Goal: Task Accomplishment & Management: Manage account settings

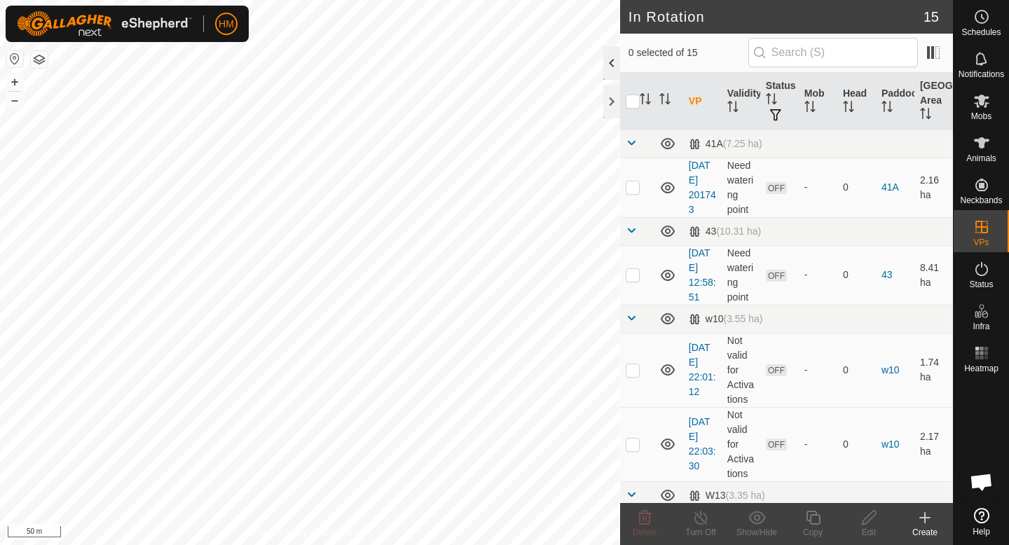
click at [616, 69] on div at bounding box center [612, 63] width 17 height 34
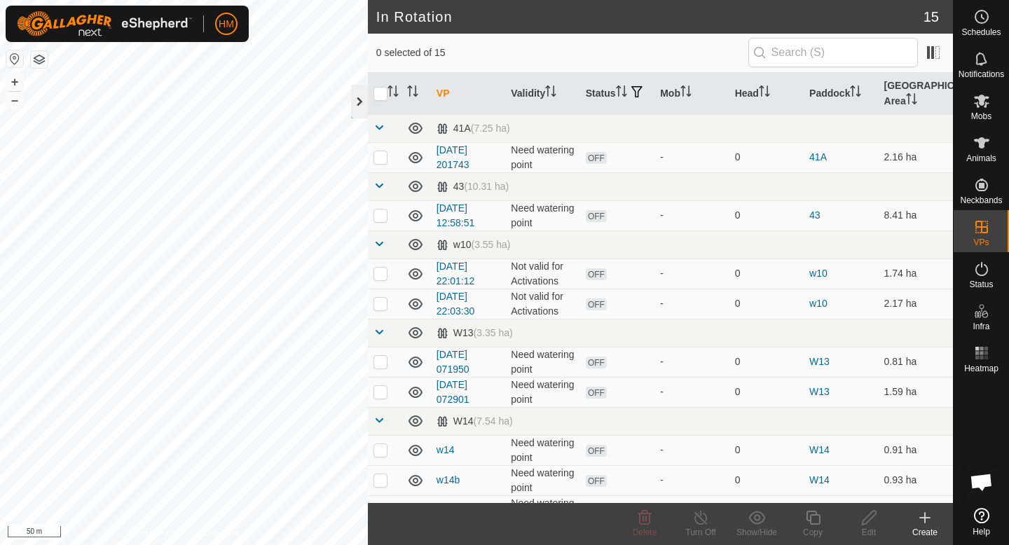
click at [354, 97] on div at bounding box center [359, 102] width 17 height 34
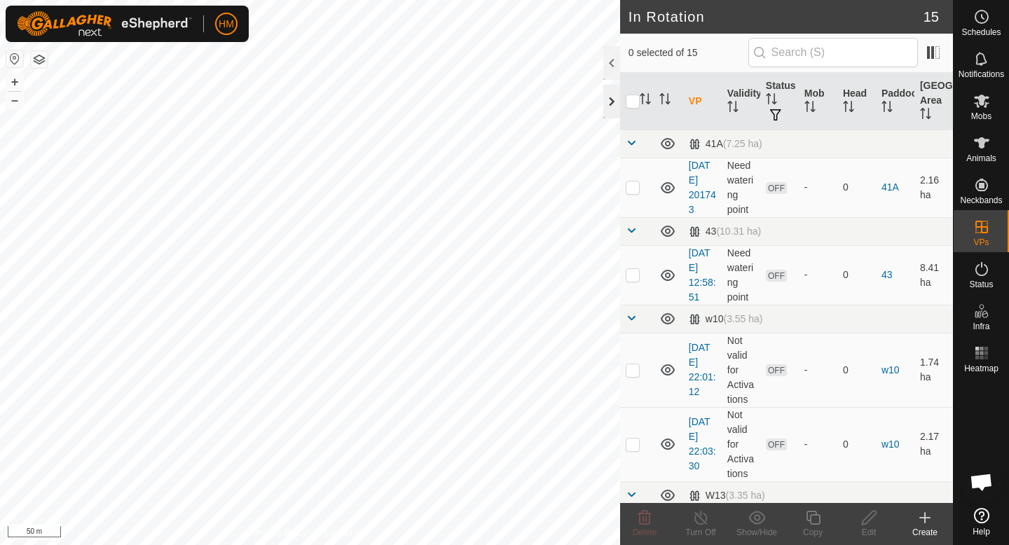
click at [615, 103] on div at bounding box center [612, 102] width 17 height 34
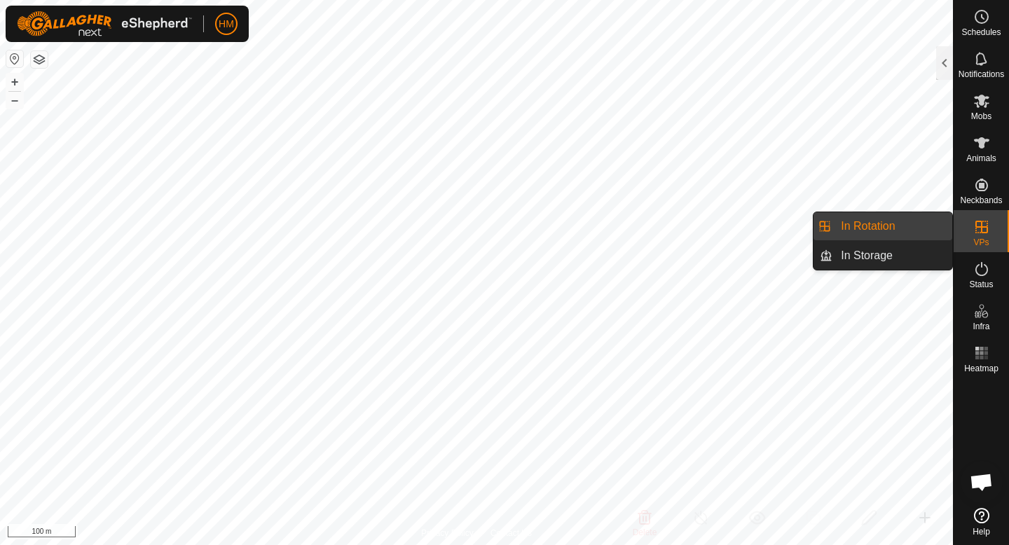
click at [917, 248] on link "In Storage" at bounding box center [893, 256] width 120 height 28
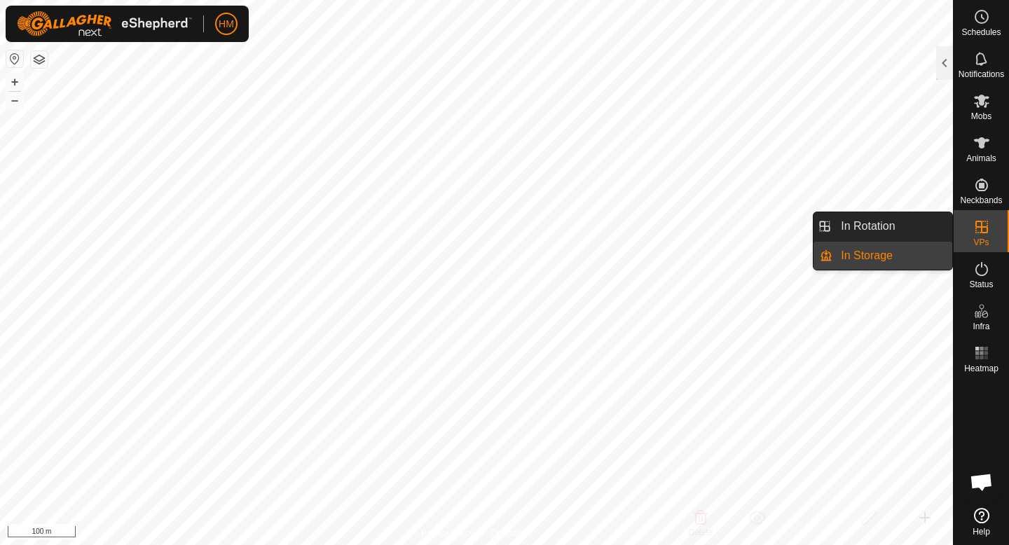
click at [974, 234] on icon at bounding box center [982, 227] width 17 height 17
click at [897, 236] on link "In Rotation" at bounding box center [893, 226] width 120 height 28
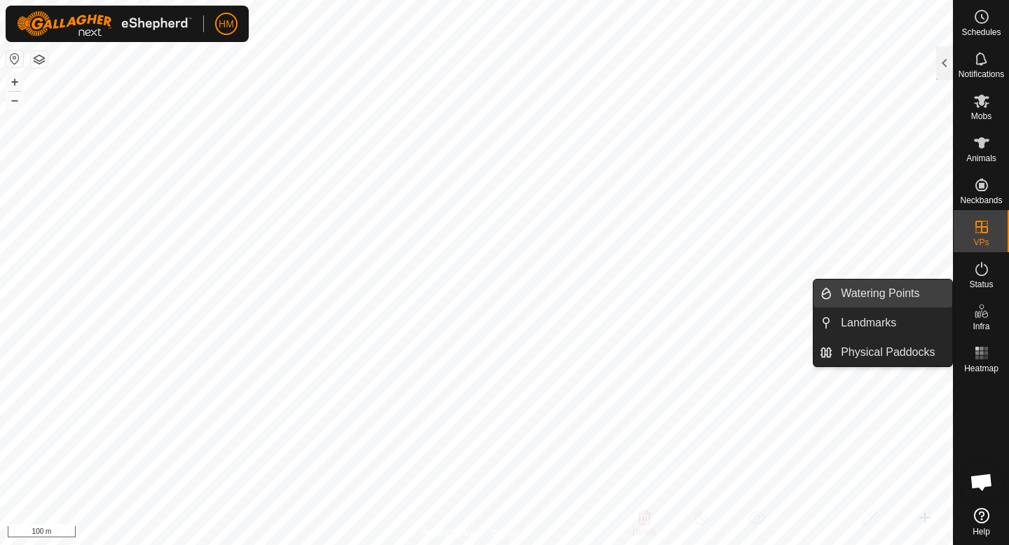
click at [920, 298] on link "Watering Points" at bounding box center [893, 294] width 120 height 28
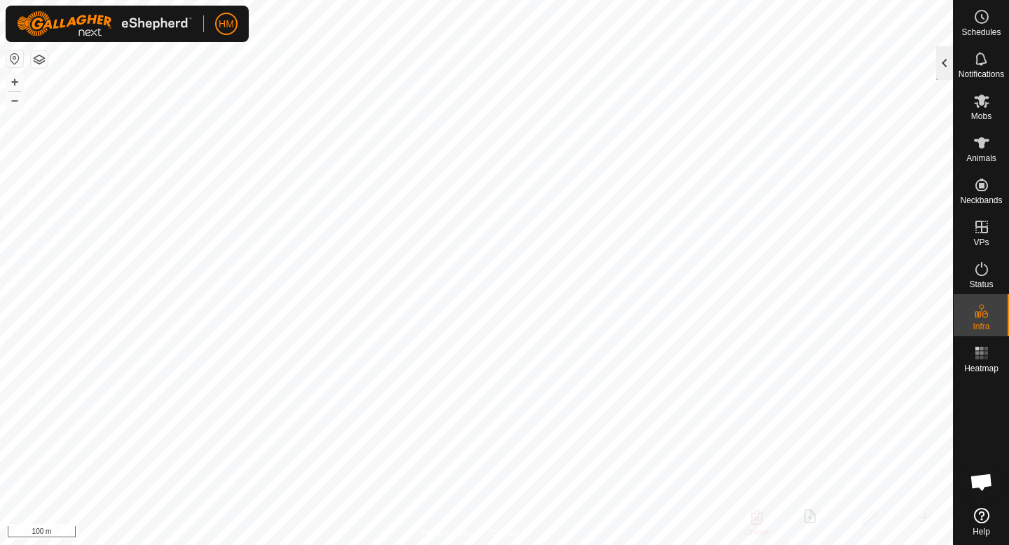
click at [939, 52] on div at bounding box center [944, 63] width 17 height 34
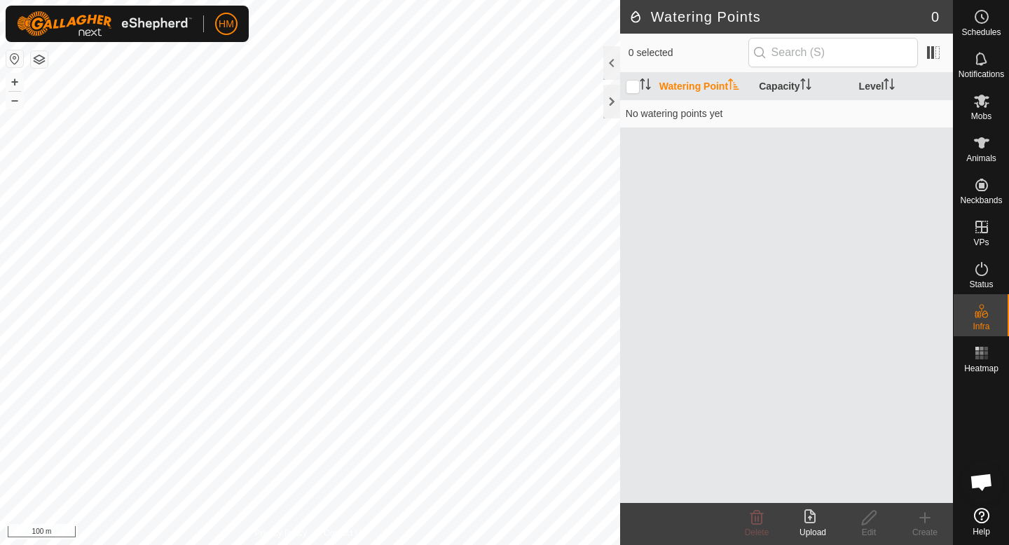
click at [930, 508] on div "Create" at bounding box center [925, 524] width 56 height 42
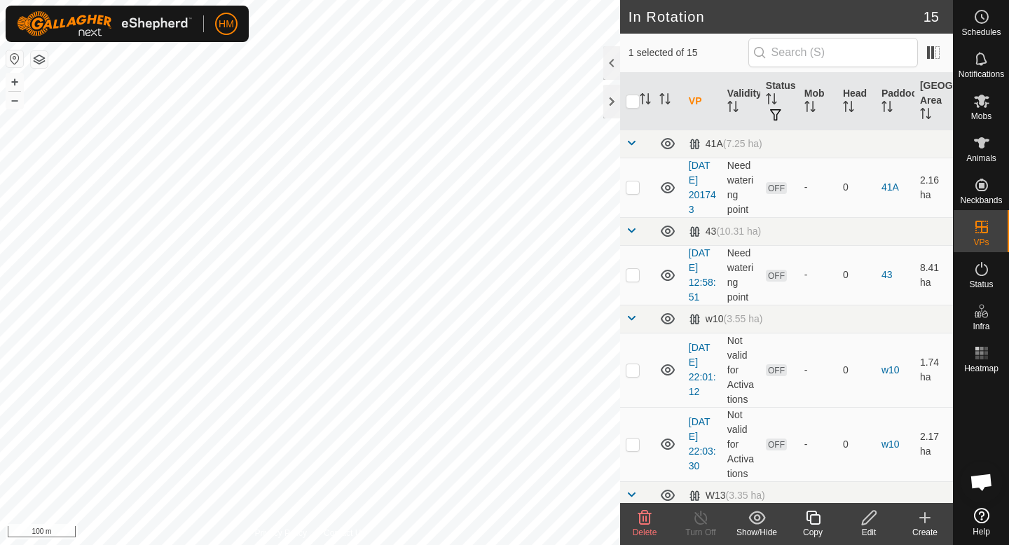
checkbox input "false"
click at [697, 270] on link "[DATE] 12:58:51" at bounding box center [702, 274] width 27 height 55
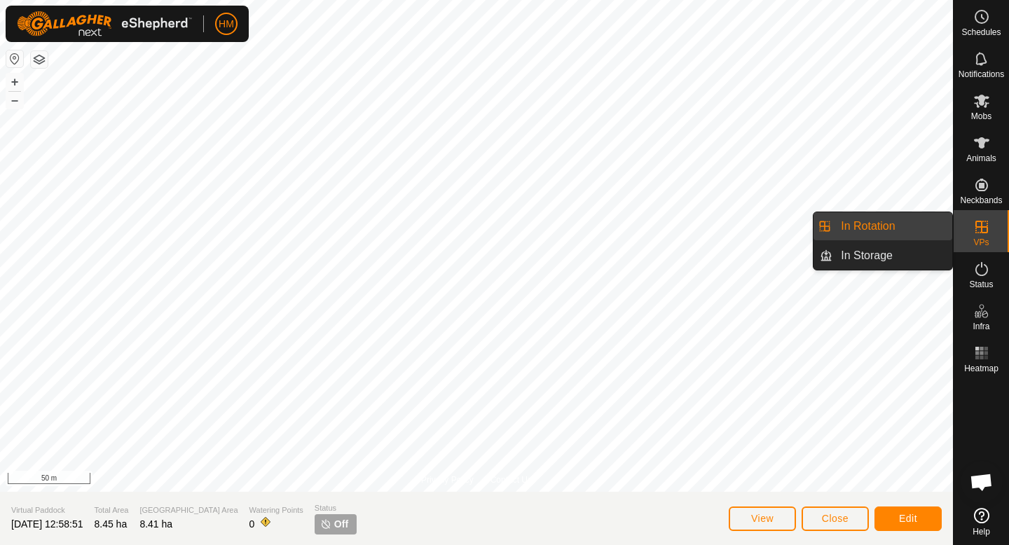
click at [885, 238] on link "In Rotation" at bounding box center [893, 226] width 120 height 28
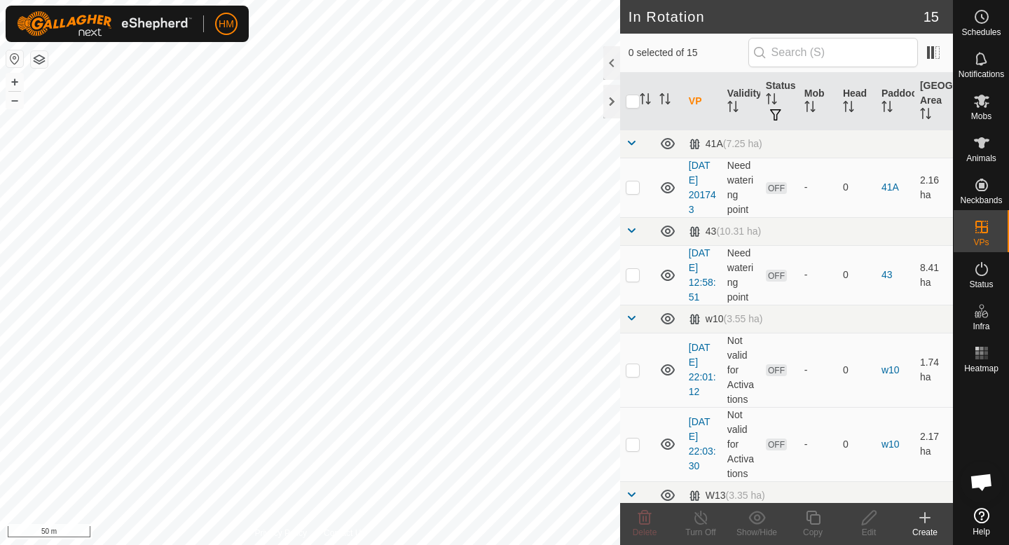
click at [922, 520] on icon at bounding box center [925, 518] width 17 height 17
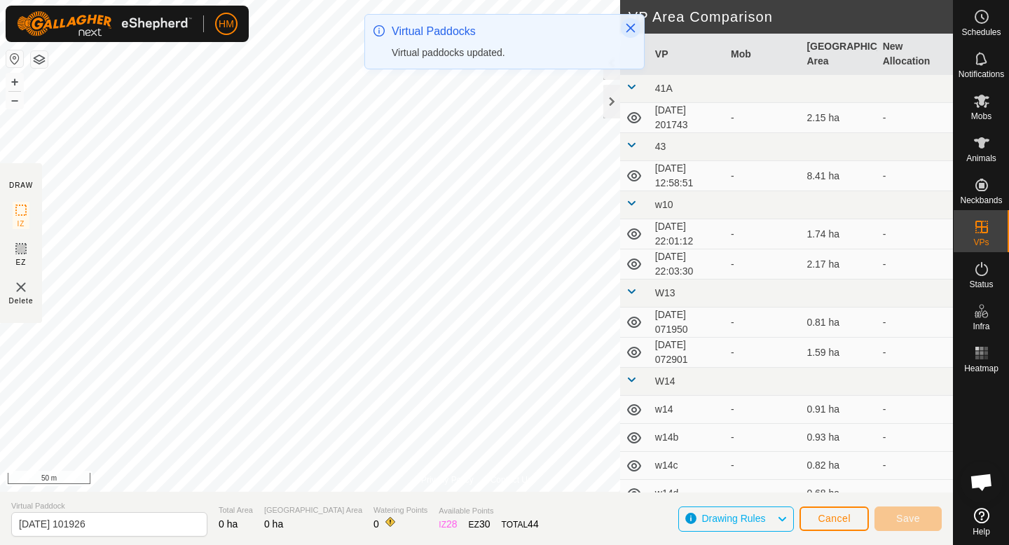
click at [630, 27] on icon "Close" at bounding box center [631, 28] width 9 height 9
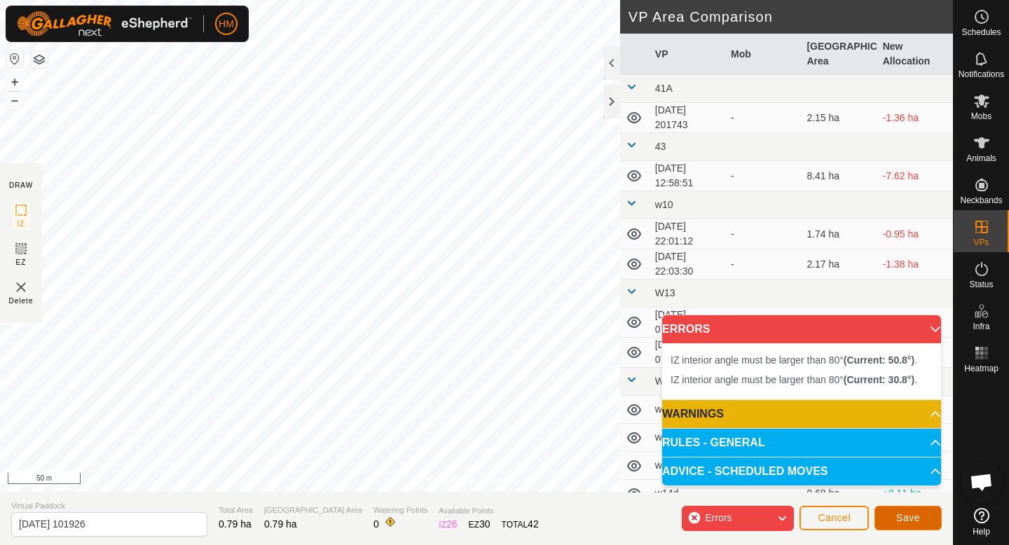
click at [925, 520] on button "Save" at bounding box center [908, 518] width 67 height 25
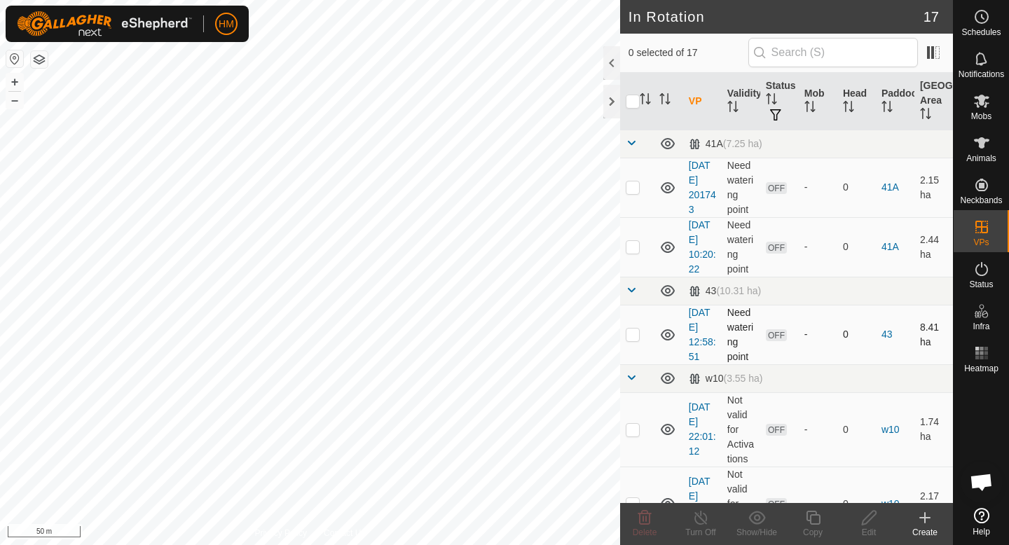
click at [629, 332] on p-checkbox at bounding box center [633, 334] width 14 height 11
checkbox input "false"
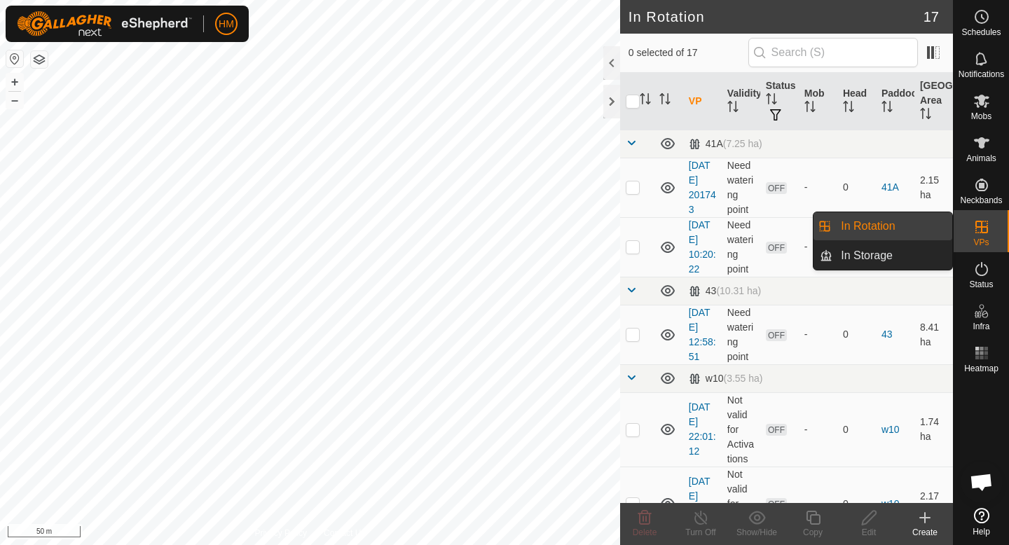
click at [992, 232] on es-virtualpaddocks-svg-icon at bounding box center [981, 227] width 25 height 22
click at [910, 249] on link "In Storage" at bounding box center [893, 256] width 120 height 28
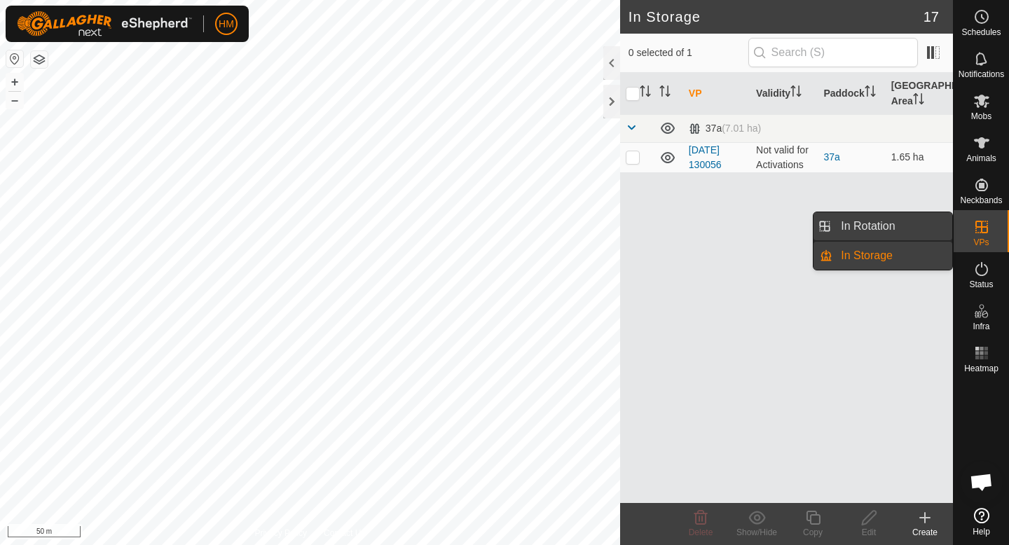
click at [912, 222] on link "In Rotation" at bounding box center [893, 226] width 120 height 28
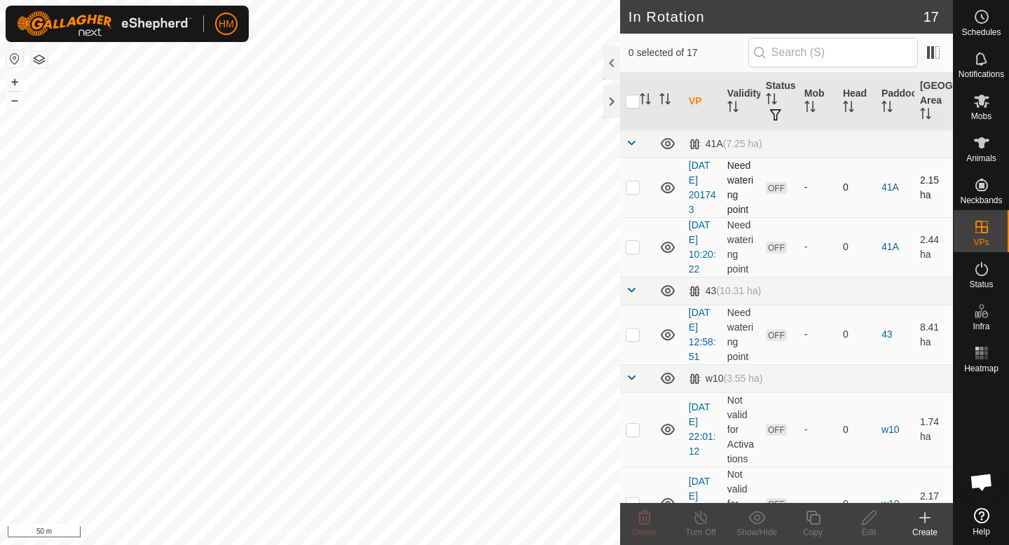
click at [632, 185] on p-checkbox at bounding box center [633, 187] width 14 height 11
checkbox input "true"
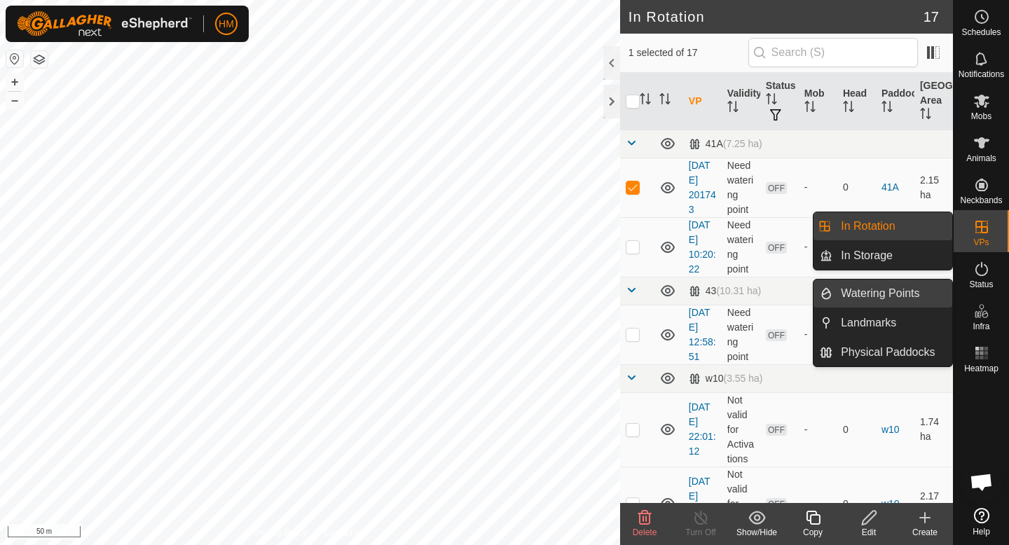
click at [904, 297] on link "Watering Points" at bounding box center [893, 294] width 120 height 28
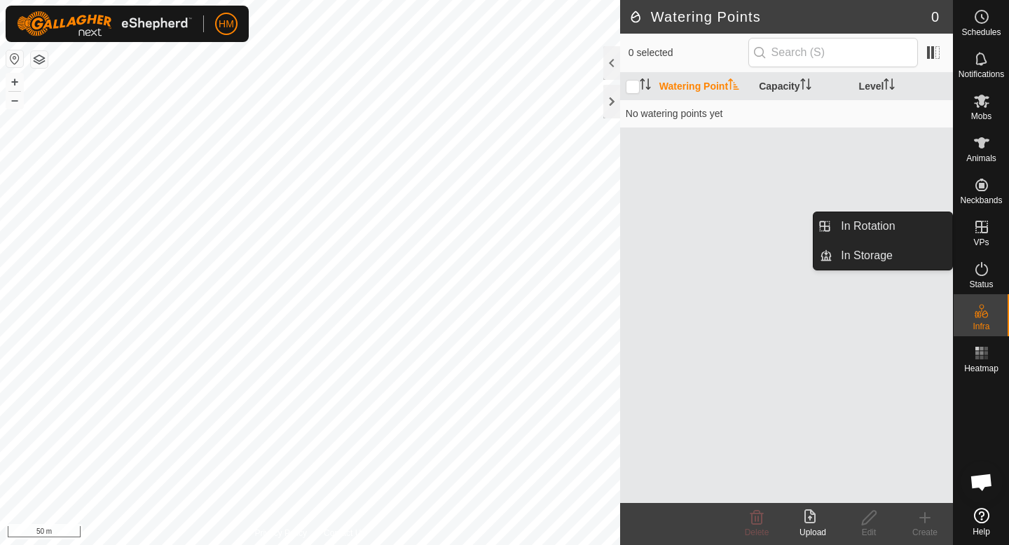
click at [983, 243] on span "VPs" at bounding box center [981, 242] width 15 height 8
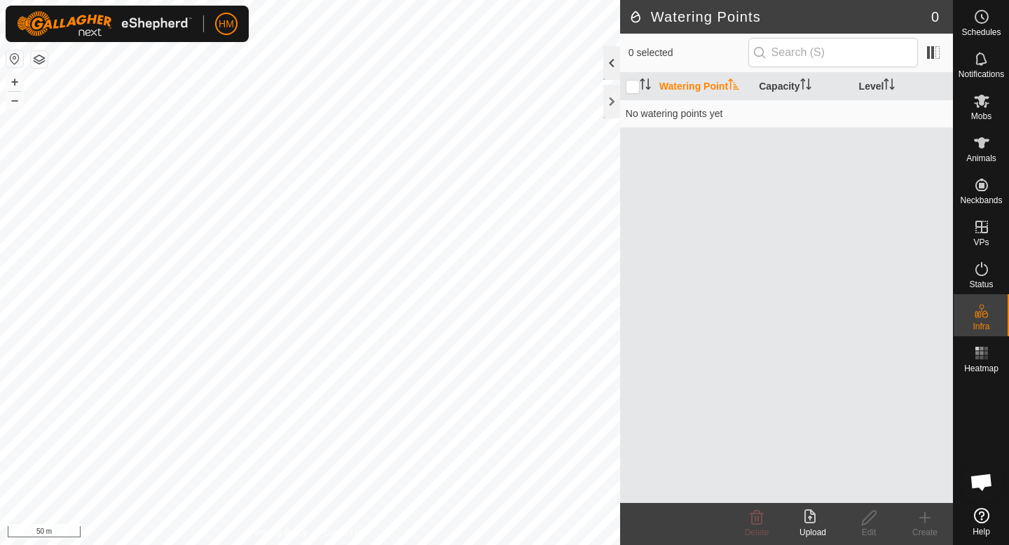
click at [613, 57] on div at bounding box center [612, 63] width 17 height 34
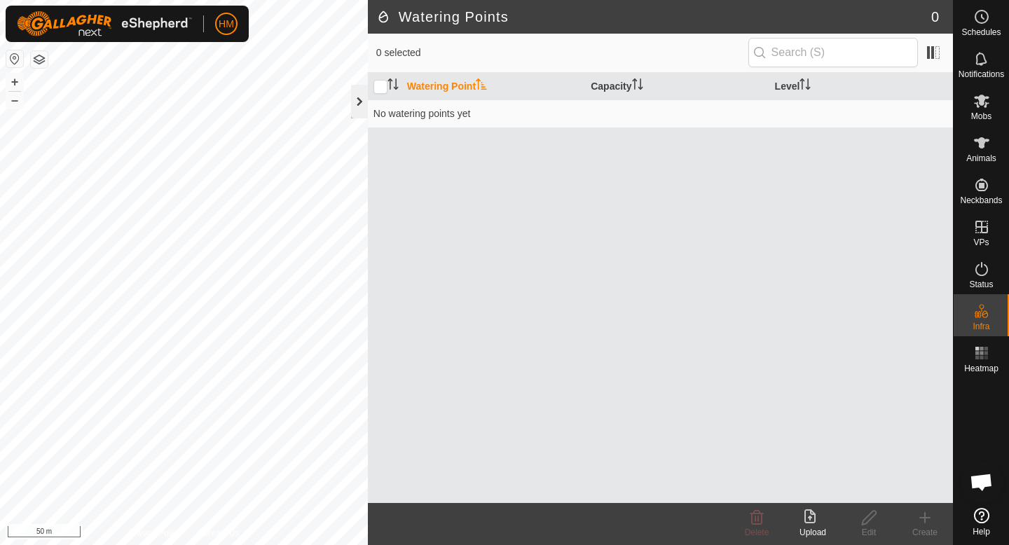
click at [362, 96] on div at bounding box center [359, 102] width 17 height 34
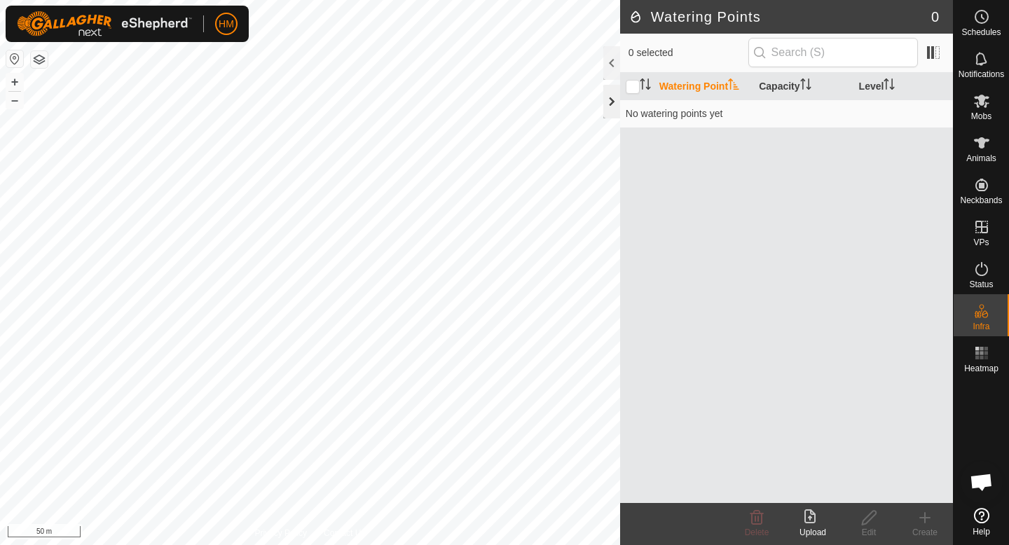
click at [611, 88] on div at bounding box center [612, 102] width 17 height 34
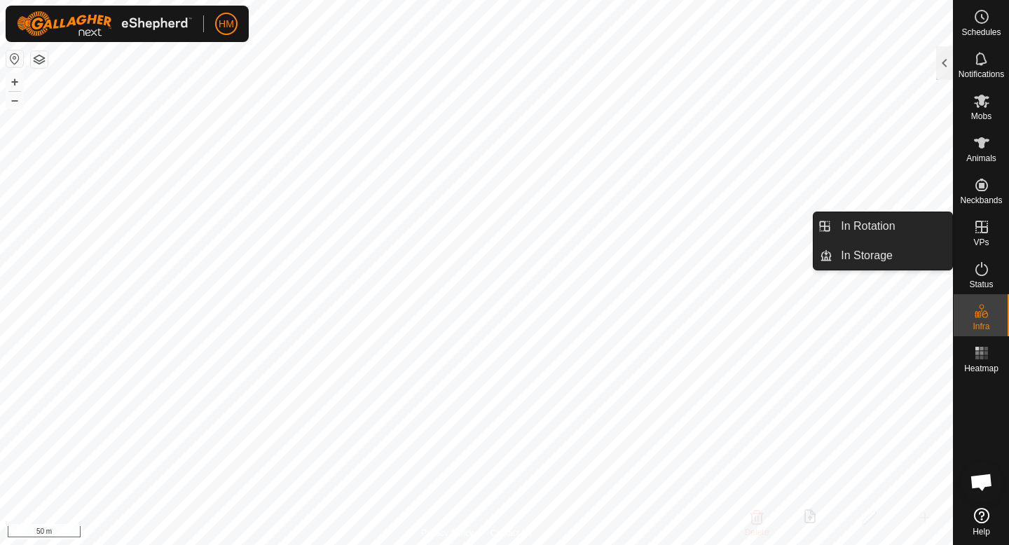
click at [982, 232] on icon at bounding box center [982, 227] width 13 height 13
click at [845, 255] on link "In Storage" at bounding box center [893, 256] width 120 height 28
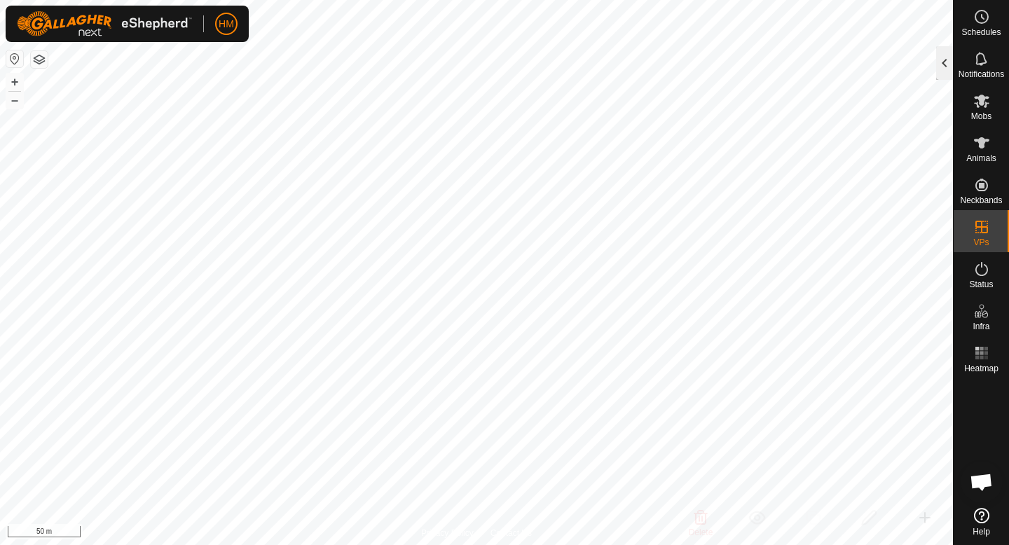
click at [946, 57] on div at bounding box center [944, 63] width 17 height 34
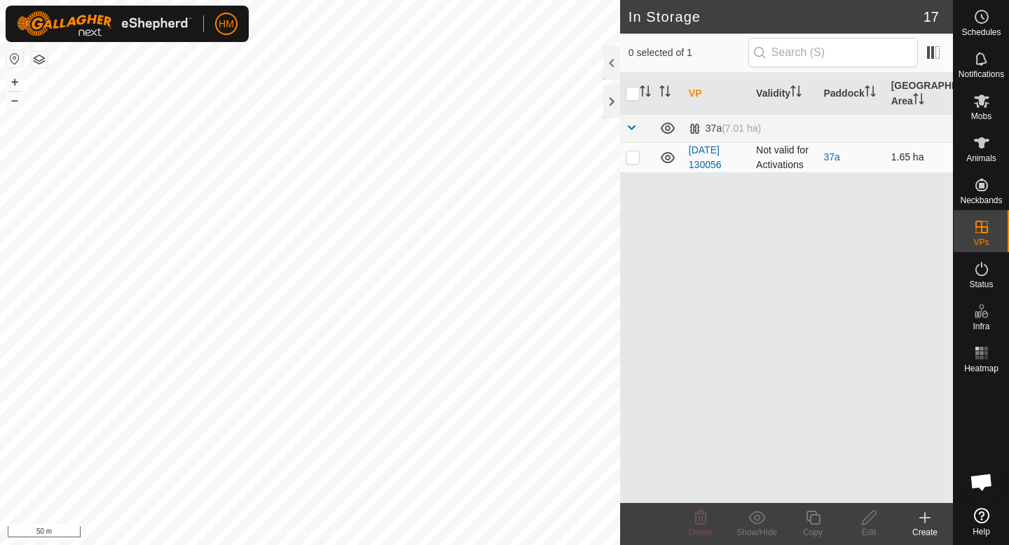
click at [633, 158] on p-checkbox at bounding box center [633, 156] width 14 height 11
checkbox input "true"
click at [704, 514] on icon at bounding box center [701, 518] width 17 height 17
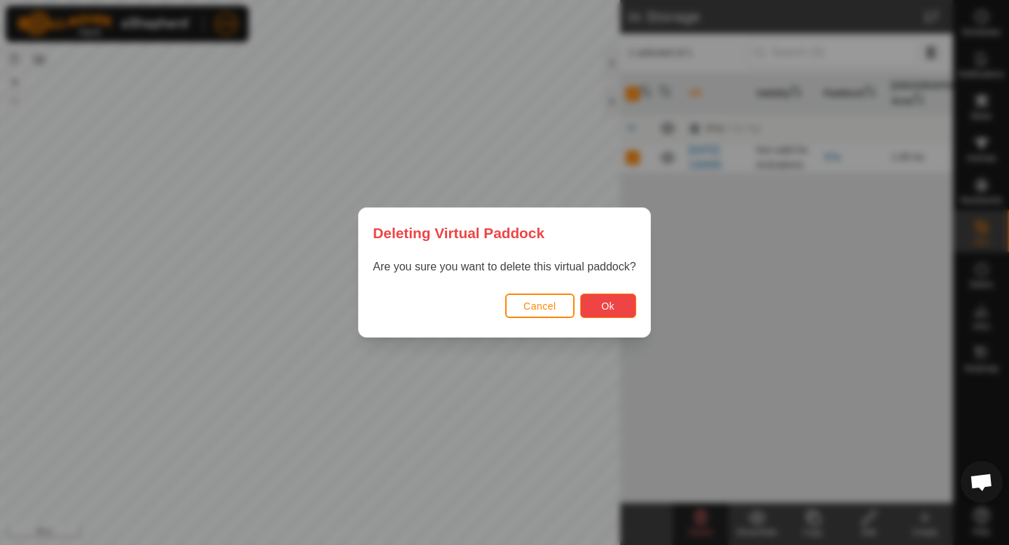
click at [605, 301] on span "Ok" at bounding box center [607, 306] width 13 height 11
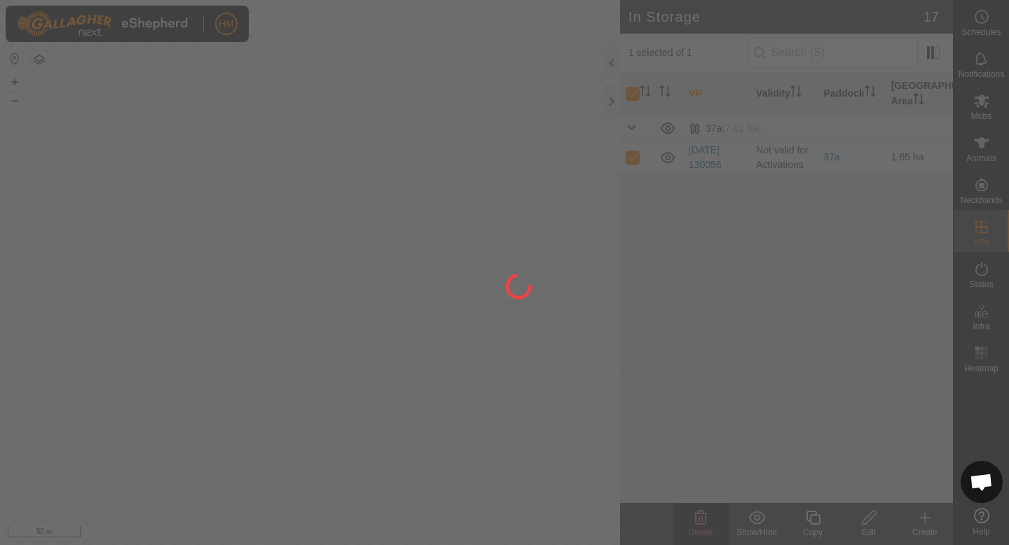
checkbox input "false"
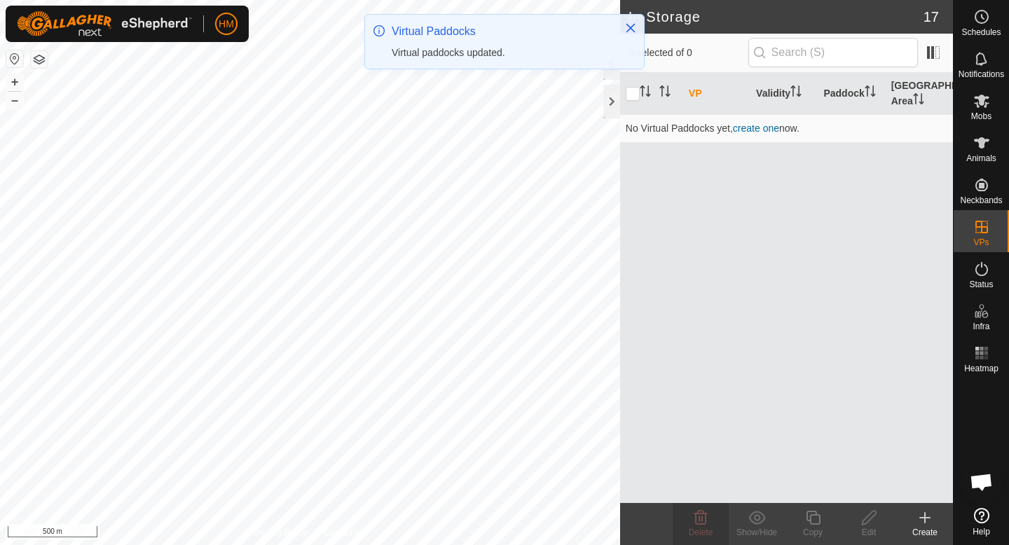
click at [614, 71] on div "Virtual Paddocks Virtual paddocks updated." at bounding box center [504, 47] width 280 height 67
click at [636, 28] on icon "Close" at bounding box center [630, 27] width 11 height 11
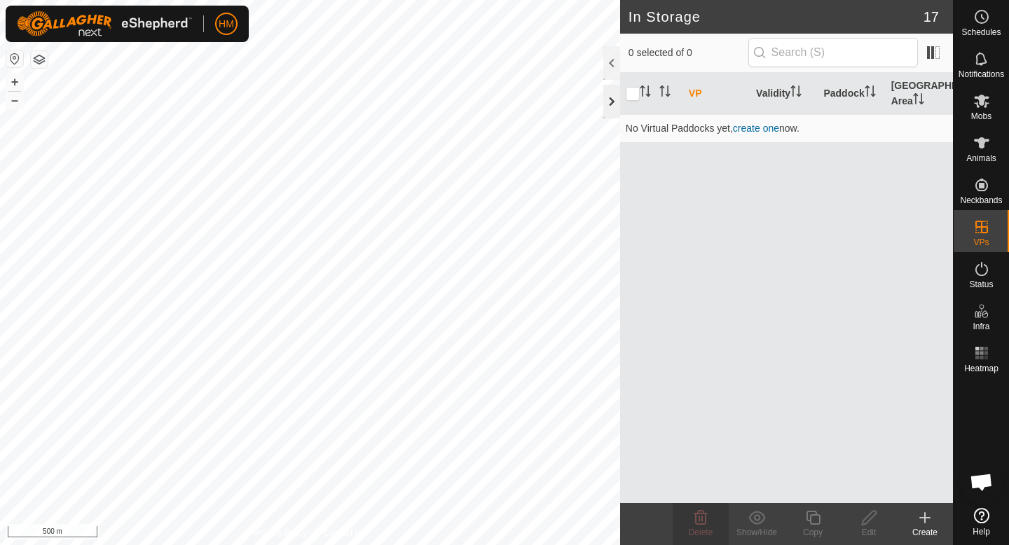
click at [606, 95] on div at bounding box center [612, 102] width 17 height 34
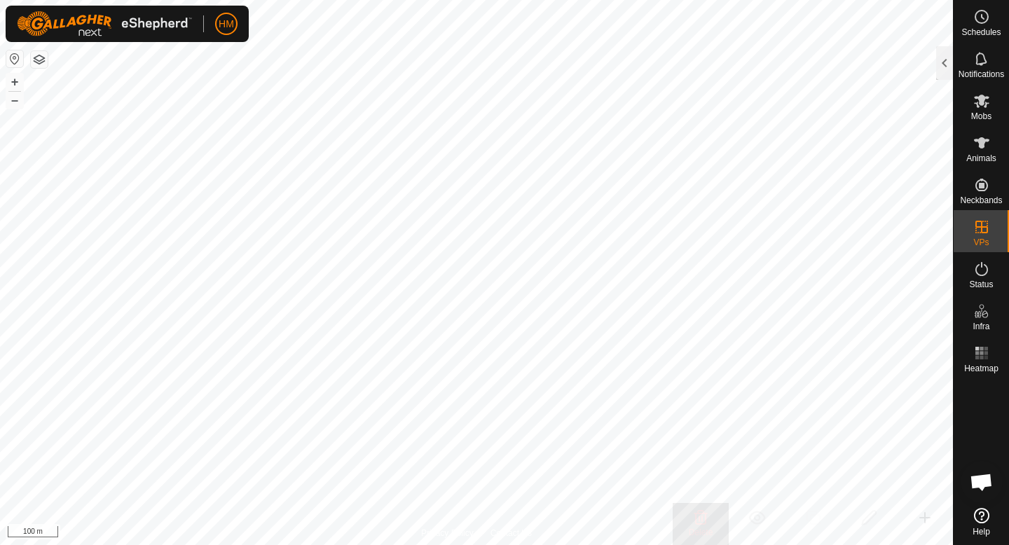
click at [772, 0] on html "HM Schedules Notifications Mobs Animals Neckbands VPs Status Infra Heatmap Help…" at bounding box center [504, 272] width 1009 height 545
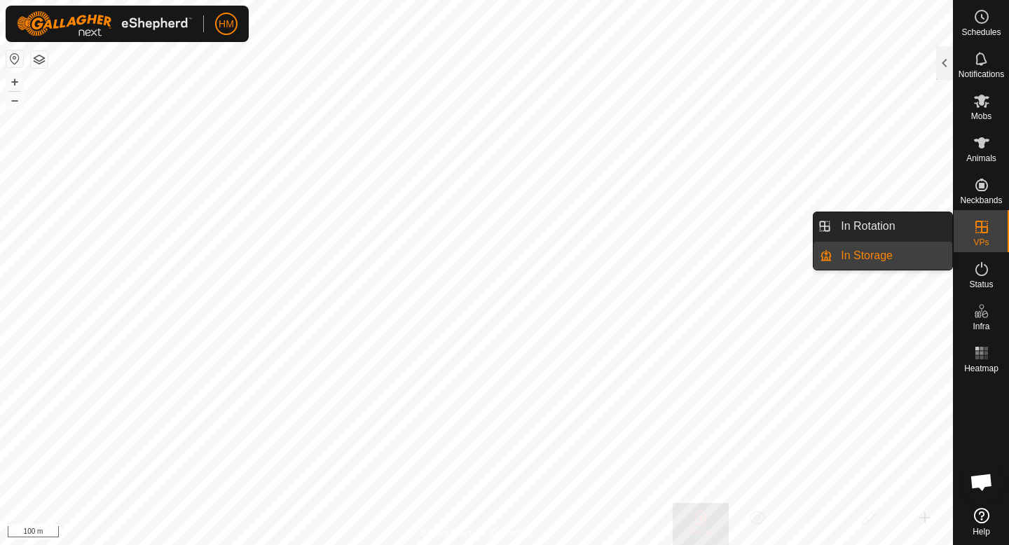
click at [912, 259] on link "In Storage" at bounding box center [893, 256] width 120 height 28
click at [884, 230] on link "In Rotation" at bounding box center [893, 226] width 120 height 28
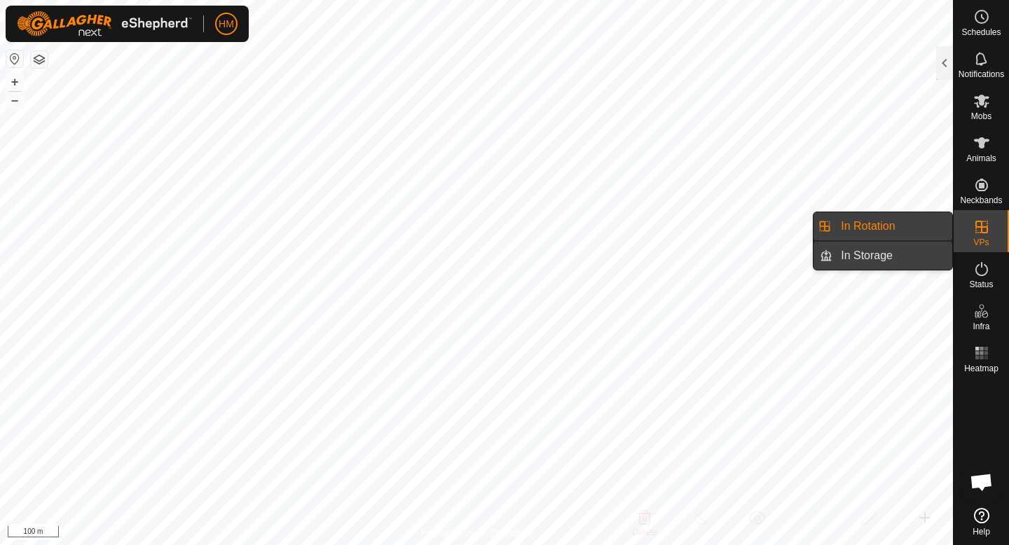
click at [880, 250] on link "In Storage" at bounding box center [893, 256] width 120 height 28
click at [919, 232] on link "In Rotation" at bounding box center [893, 226] width 120 height 28
click at [909, 264] on link "In Storage" at bounding box center [893, 256] width 120 height 28
click at [907, 257] on link "In Storage" at bounding box center [893, 256] width 120 height 28
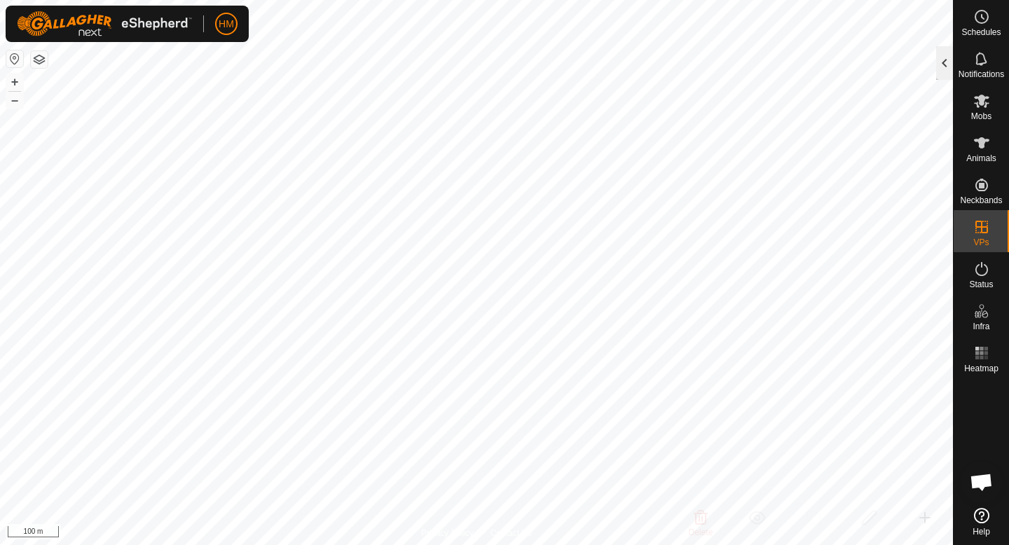
click at [946, 74] on div at bounding box center [944, 63] width 17 height 34
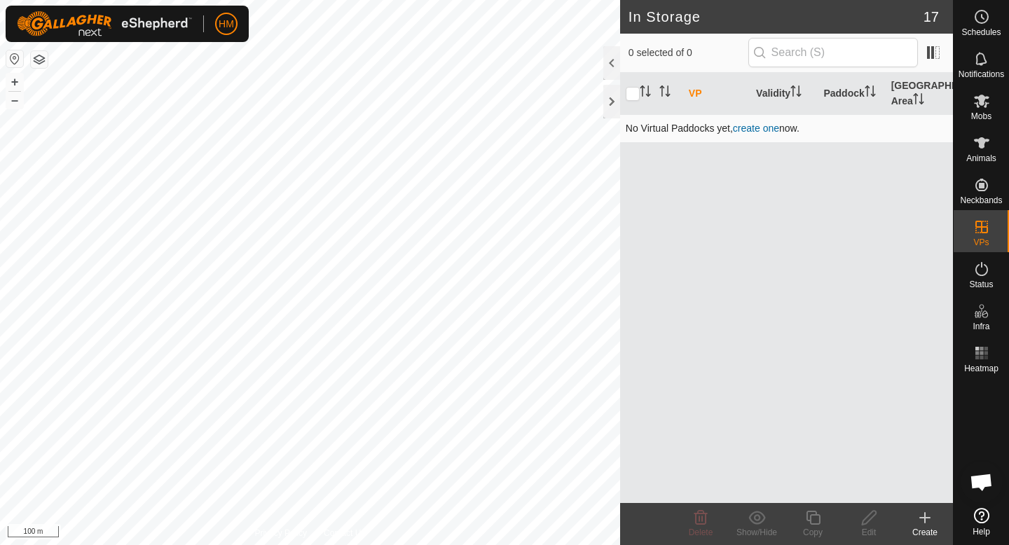
click at [760, 130] on link "create one" at bounding box center [756, 128] width 46 height 11
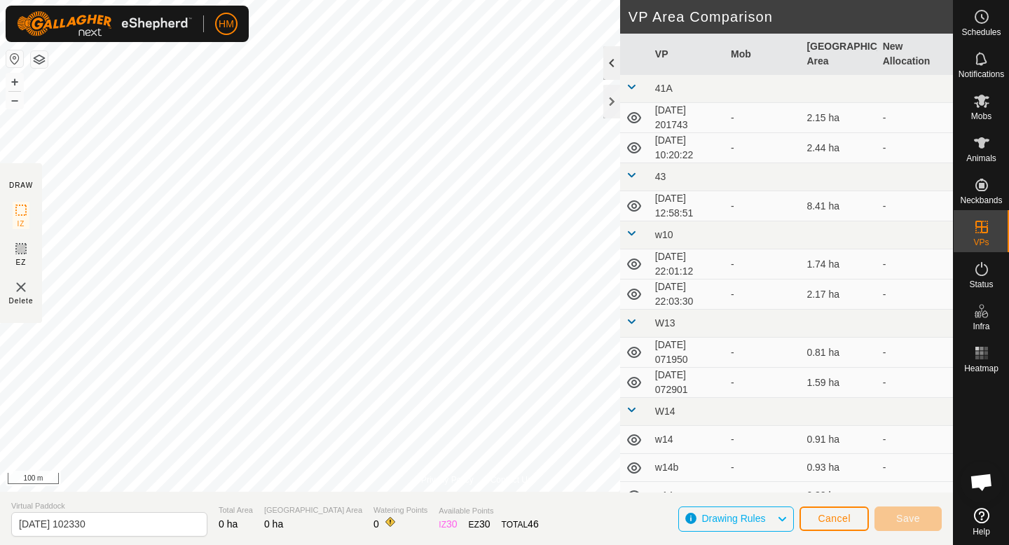
click at [611, 66] on div at bounding box center [612, 63] width 17 height 34
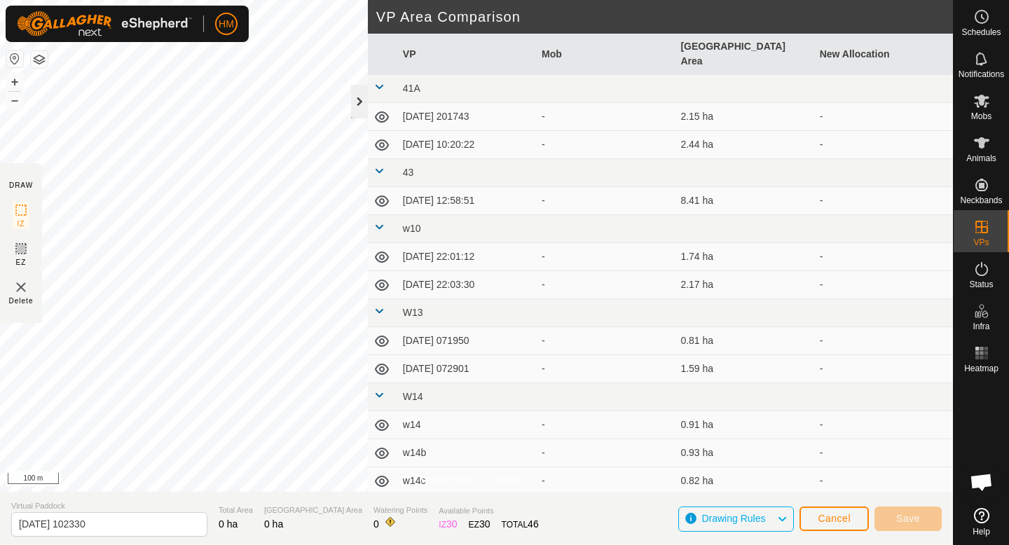
click at [361, 95] on div at bounding box center [359, 102] width 17 height 34
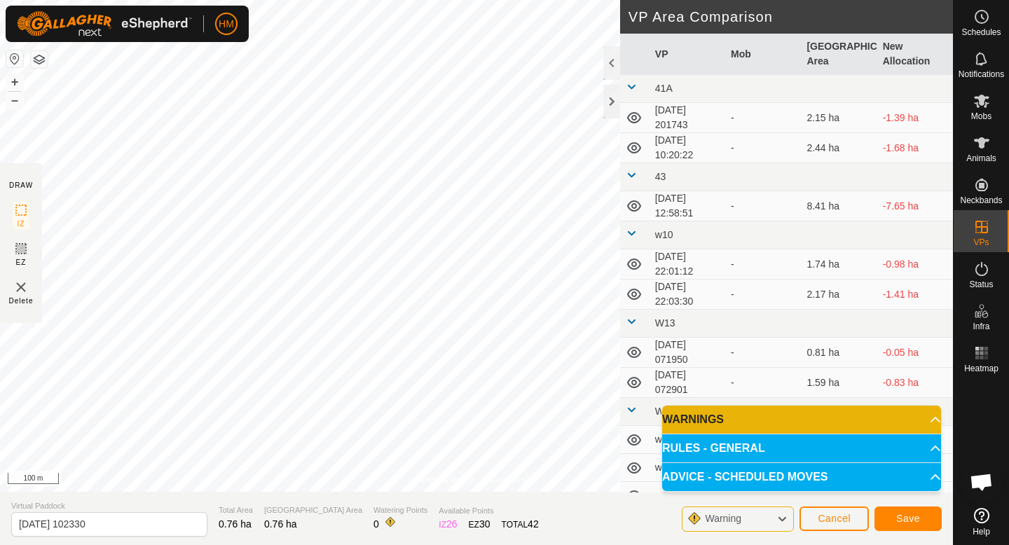
click at [925, 427] on p-accordion-header "WARNINGS" at bounding box center [801, 420] width 279 height 28
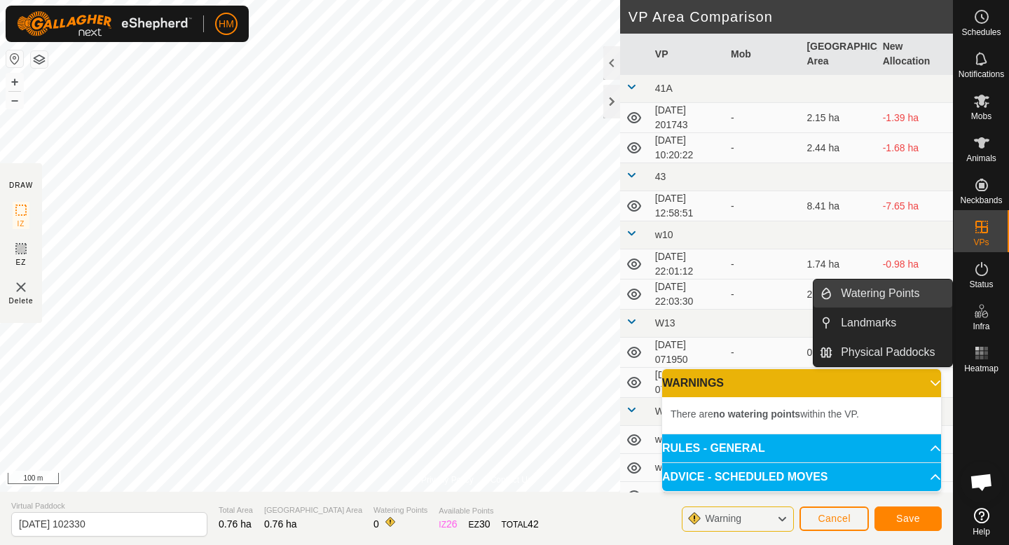
click at [873, 299] on link "Watering Points" at bounding box center [893, 294] width 120 height 28
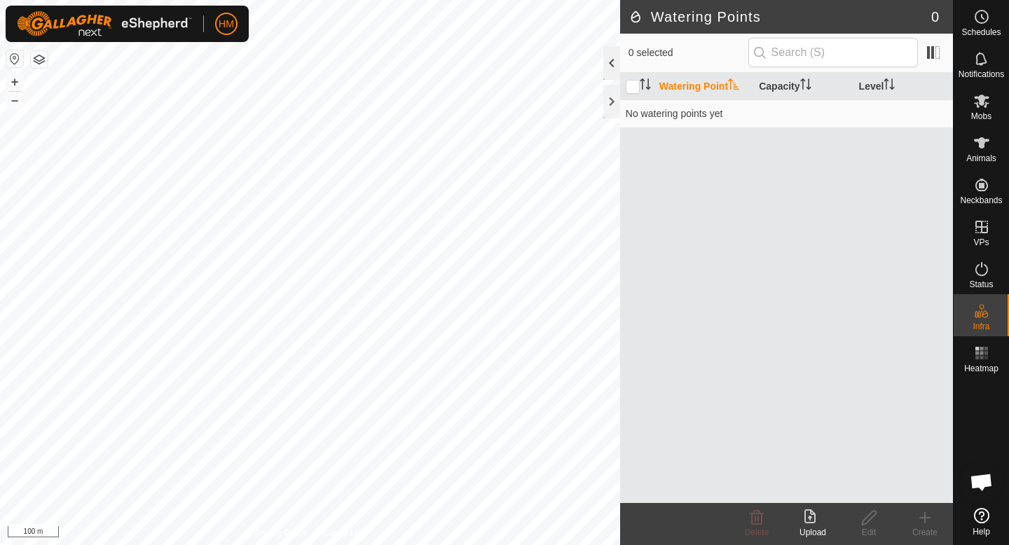
click at [606, 73] on div at bounding box center [612, 63] width 17 height 34
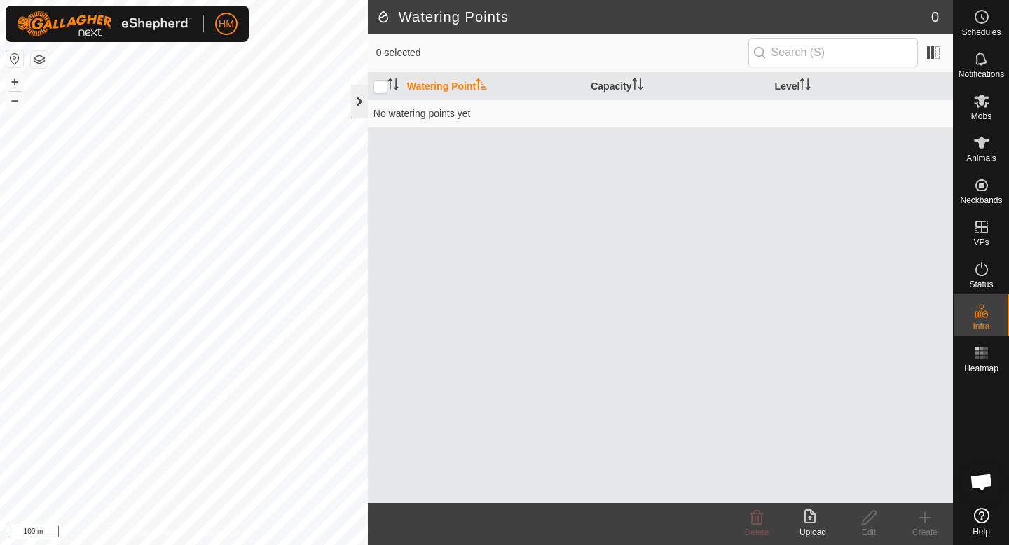
click at [362, 104] on div at bounding box center [359, 102] width 17 height 34
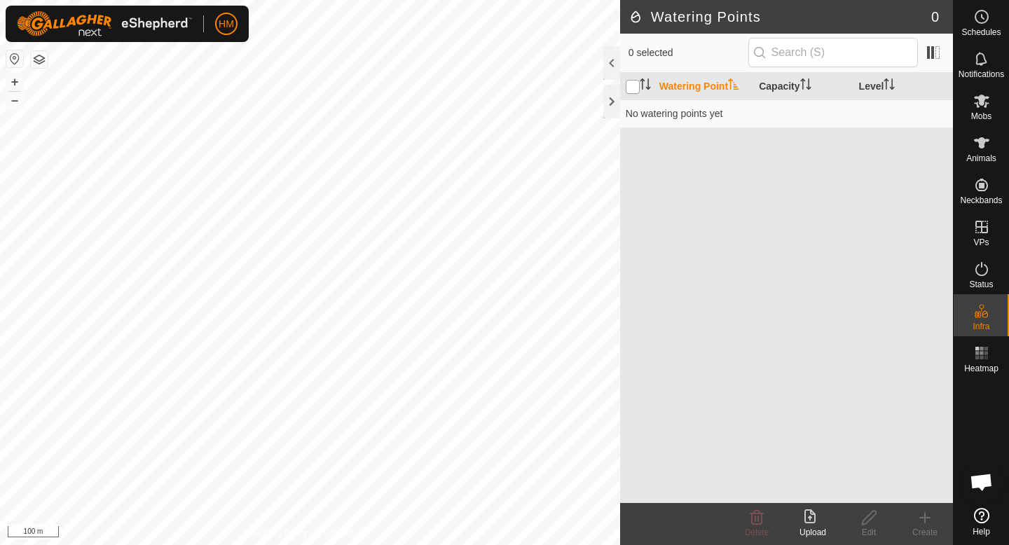
click at [627, 90] on input "checkbox" at bounding box center [633, 87] width 14 height 14
checkbox input "true"
click at [680, 88] on th "Watering Point" at bounding box center [704, 86] width 100 height 27
click at [777, 90] on th "Capacity" at bounding box center [804, 86] width 100 height 27
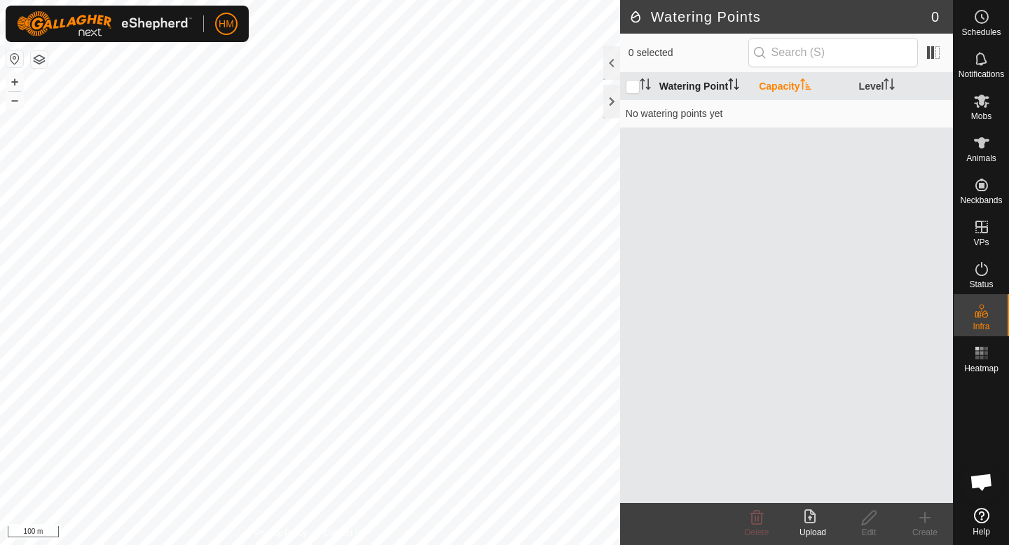
click at [727, 86] on th "Watering Point" at bounding box center [704, 86] width 100 height 27
click at [806, 518] on icon at bounding box center [813, 518] width 17 height 17
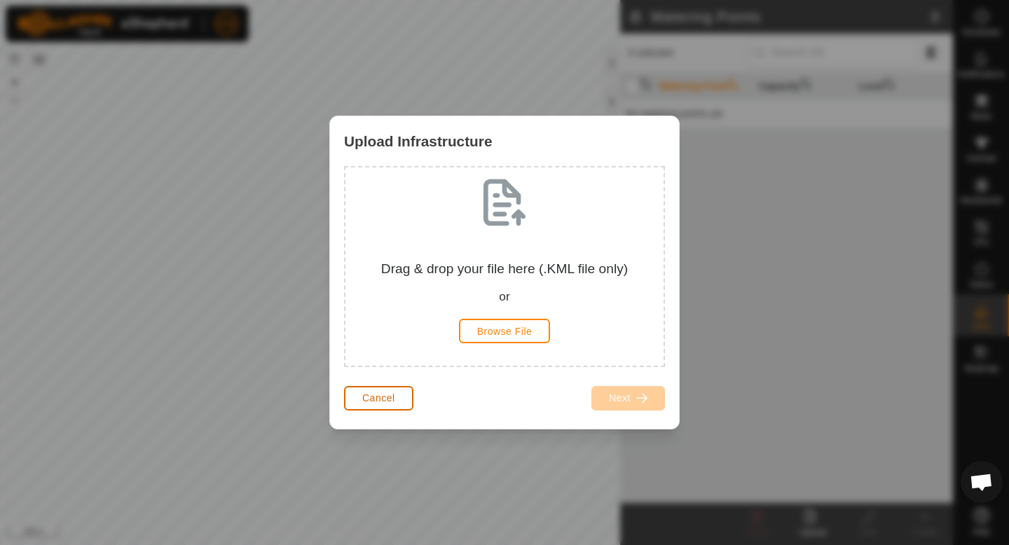
click at [386, 391] on button "Cancel" at bounding box center [378, 398] width 69 height 25
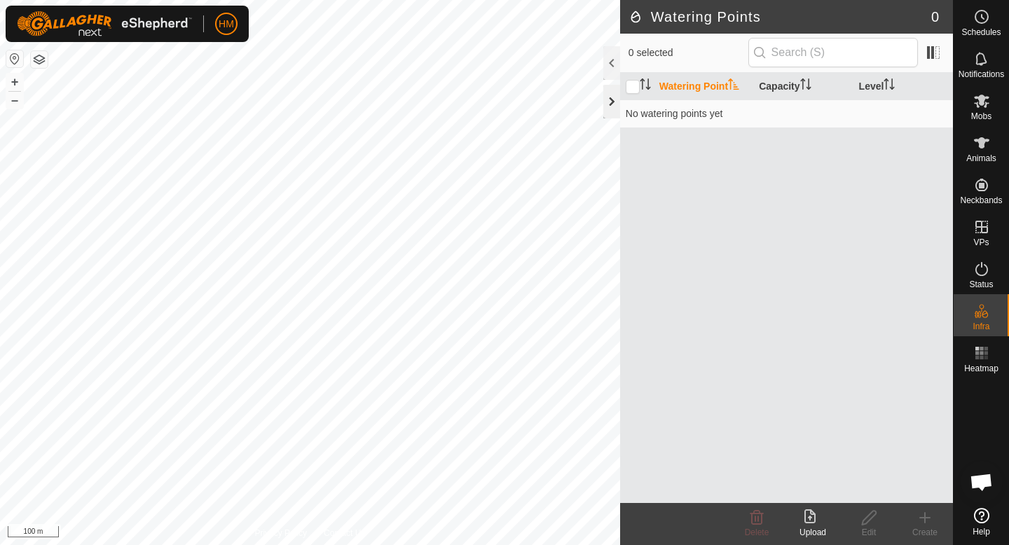
click at [615, 92] on div at bounding box center [612, 102] width 17 height 34
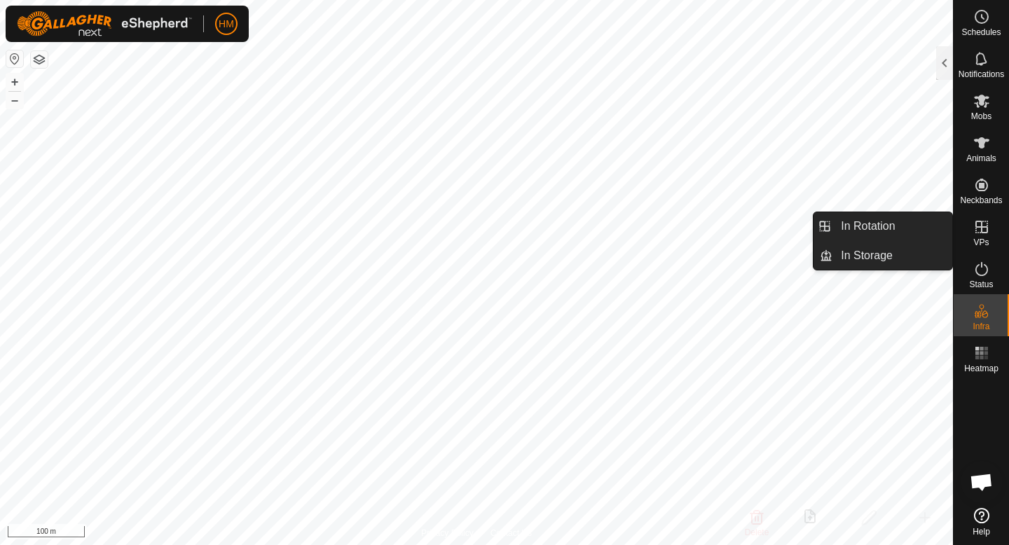
click at [983, 236] on es-virtualpaddocks-svg-icon at bounding box center [981, 227] width 25 height 22
click at [922, 231] on link "In Rotation" at bounding box center [893, 226] width 120 height 28
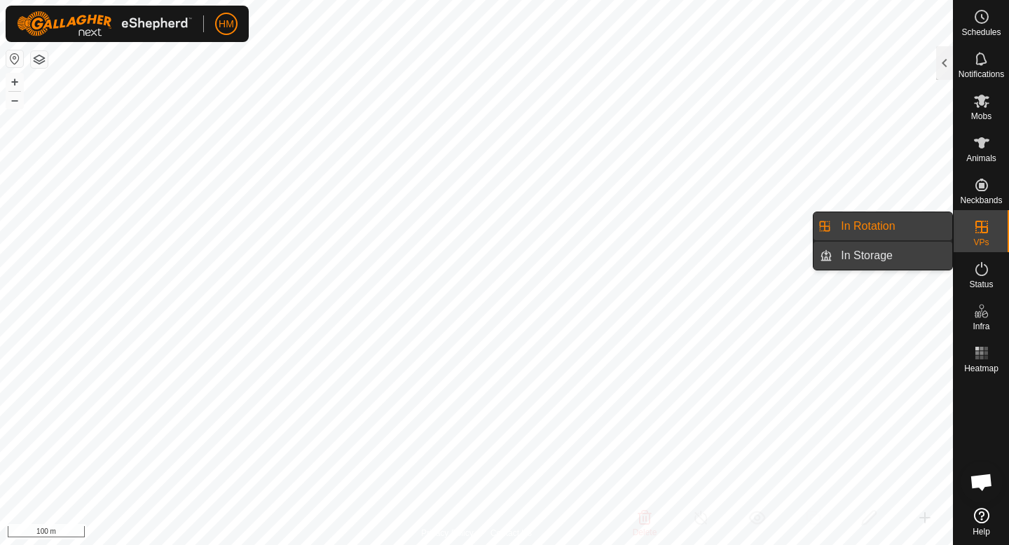
click at [843, 261] on link "In Storage" at bounding box center [893, 256] width 120 height 28
click at [858, 225] on link "In Rotation" at bounding box center [893, 226] width 120 height 28
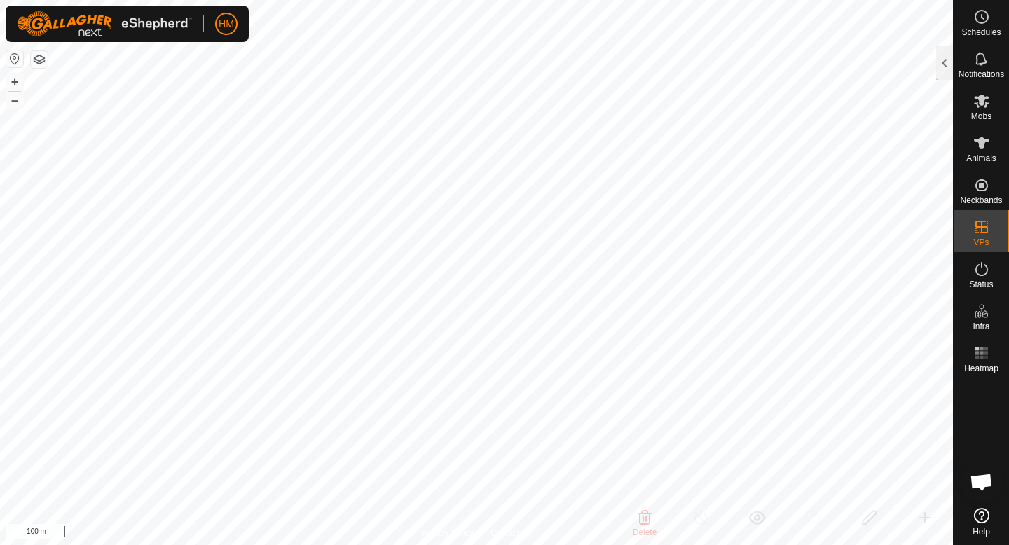
checkbox input "true"
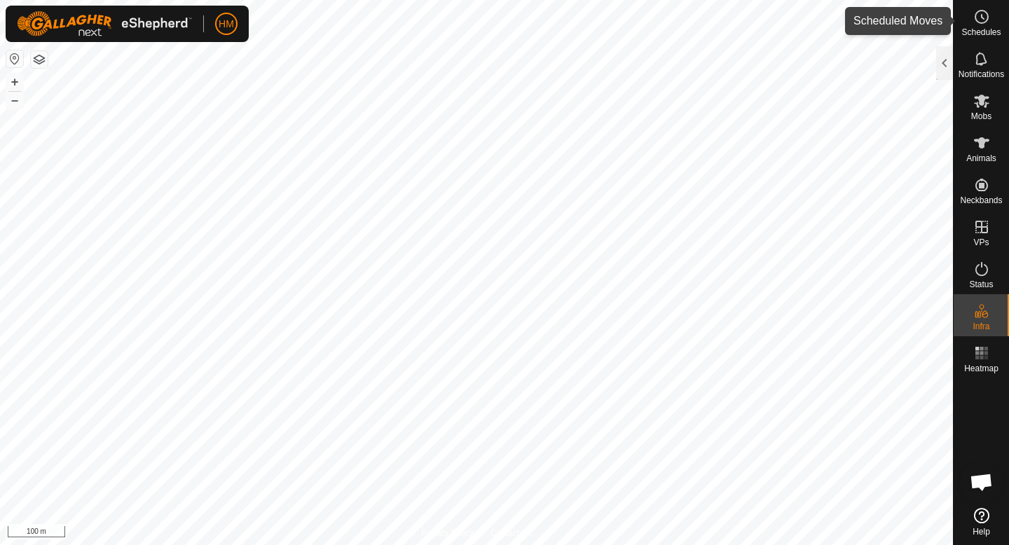
click at [976, 24] on icon at bounding box center [982, 16] width 17 height 17
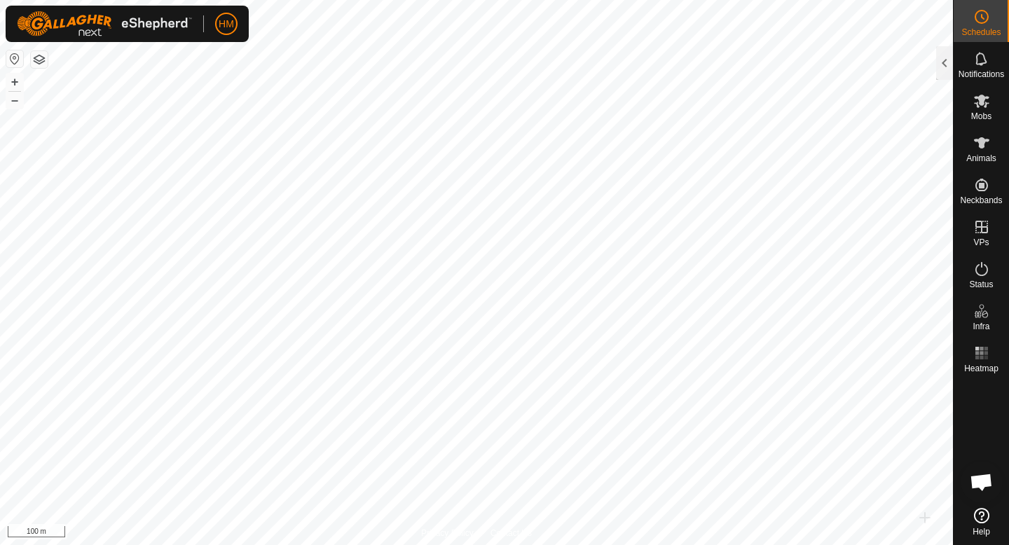
click at [976, 24] on icon at bounding box center [982, 16] width 17 height 17
click at [943, 54] on div at bounding box center [944, 63] width 17 height 34
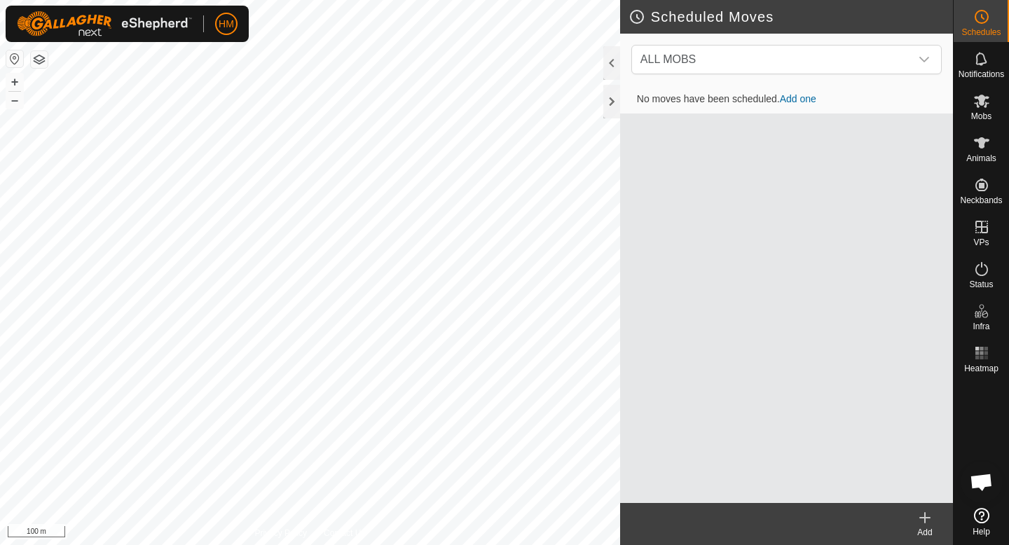
click at [793, 112] on td "No moves have been scheduled. Add one" at bounding box center [786, 100] width 333 height 28
click at [793, 102] on link "Add one" at bounding box center [798, 98] width 36 height 11
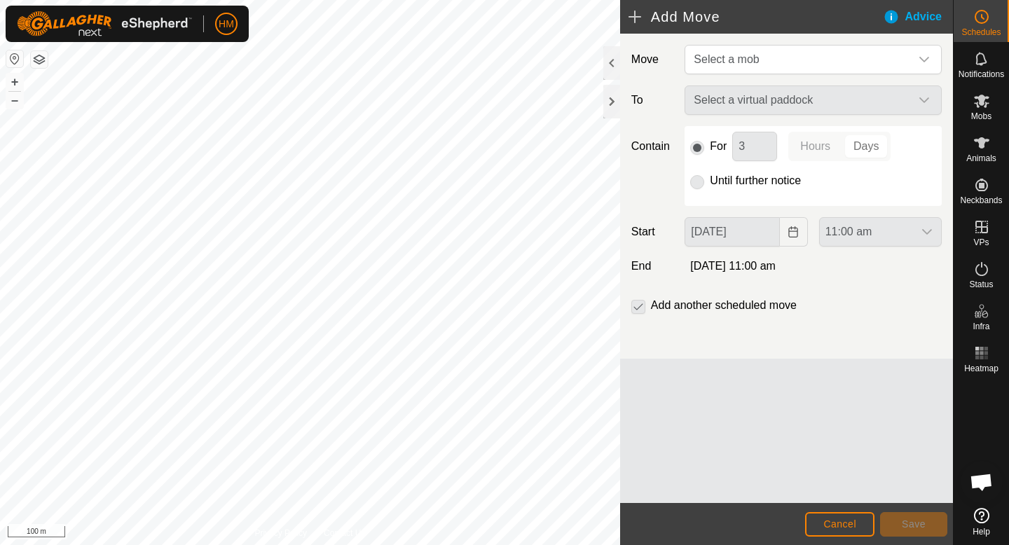
click at [238, 13] on div "HM" at bounding box center [127, 24] width 243 height 36
click at [229, 19] on span "HM" at bounding box center [226, 24] width 15 height 15
click at [269, 100] on link "Logout" at bounding box center [290, 108] width 139 height 22
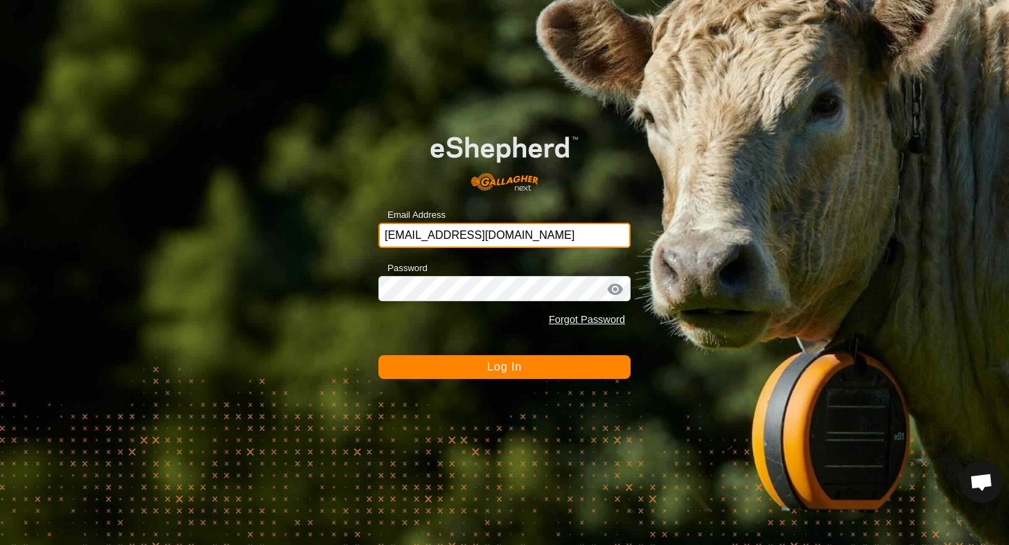
click at [530, 233] on input "[EMAIL_ADDRESS][DOMAIN_NAME]" at bounding box center [505, 235] width 252 height 25
type input "h"
type input "[EMAIL_ADDRESS][DOMAIN_NAME]"
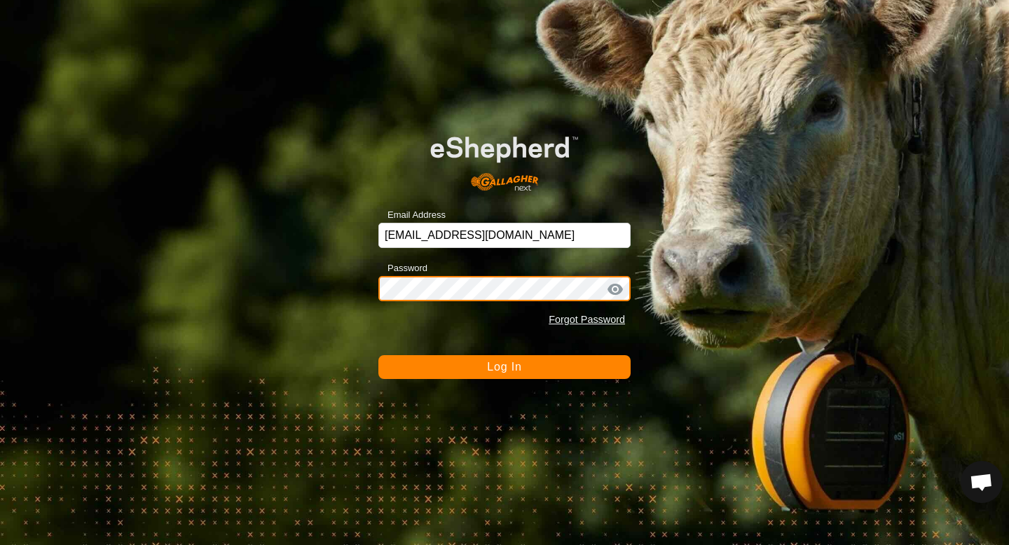
click at [379, 355] on button "Log In" at bounding box center [505, 367] width 252 height 24
